Goal: Check status

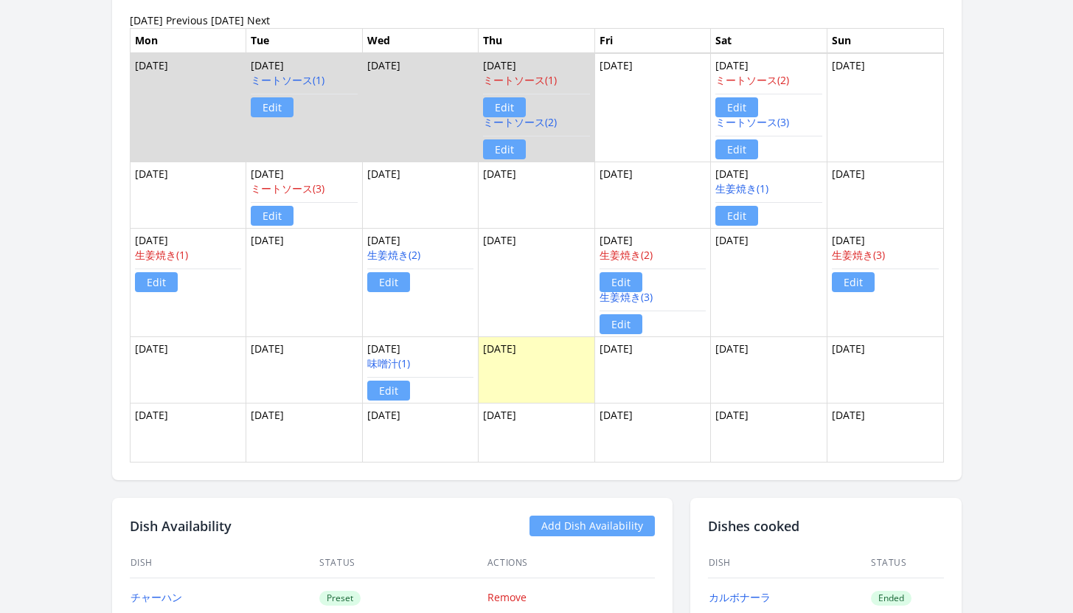
scroll to position [1051, 0]
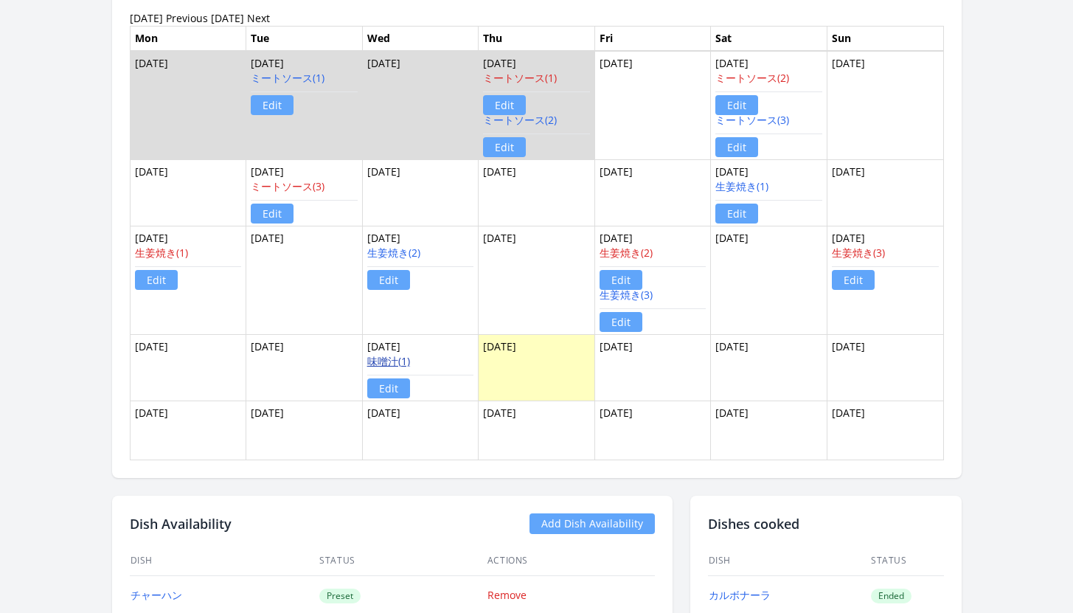
click at [400, 360] on link "味噌汁(1)" at bounding box center [388, 361] width 43 height 14
drag, startPoint x: 354, startPoint y: 364, endPoint x: 398, endPoint y: 361, distance: 44.3
click at [398, 361] on tr "Aug 18 Aug 19 Aug 20 味噌汁(1) Edit Aug 21 Aug 22 Aug 23 Aug 24" at bounding box center [537, 367] width 814 height 66
copy tr "Aug 20 味噌汁"
